Goal: Information Seeking & Learning: Learn about a topic

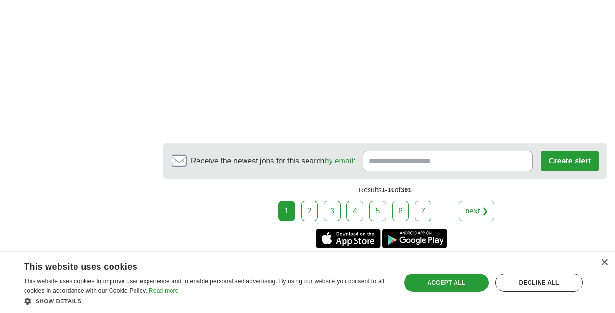
scroll to position [1565, 0]
click at [316, 201] on link "2" at bounding box center [309, 211] width 17 height 20
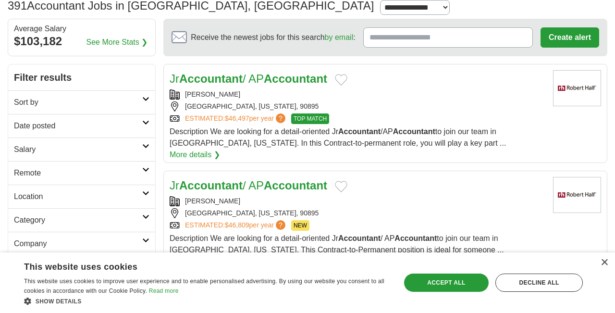
scroll to position [0, 0]
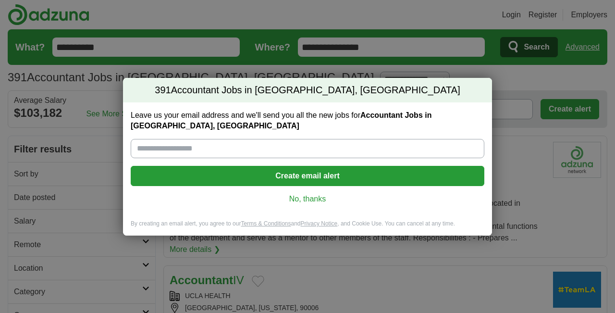
click at [311, 200] on link "No, thanks" at bounding box center [307, 199] width 338 height 11
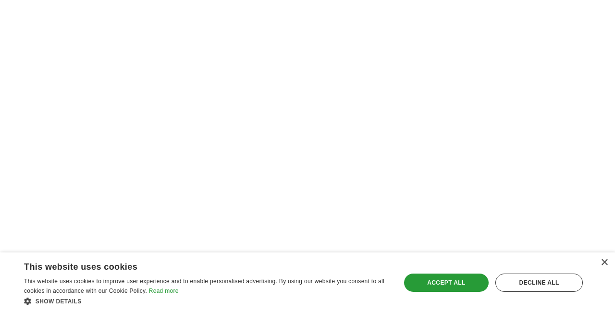
scroll to position [1376, 0]
